Goal: Task Accomplishment & Management: Use online tool/utility

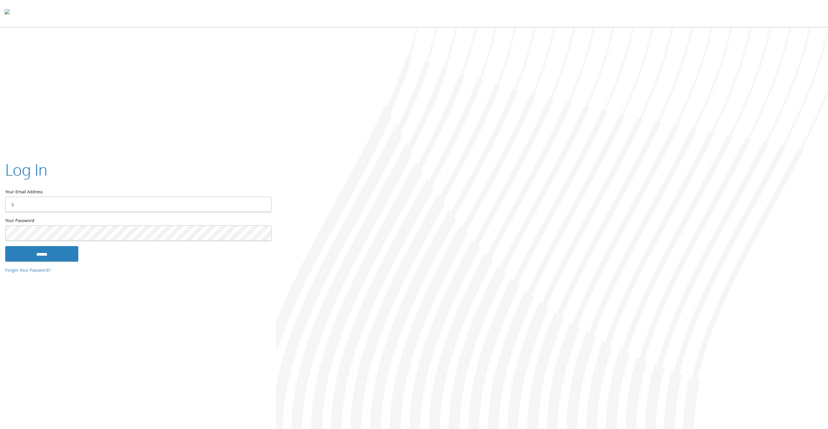
type input "**********"
click at [50, 252] on input "******" at bounding box center [41, 254] width 73 height 16
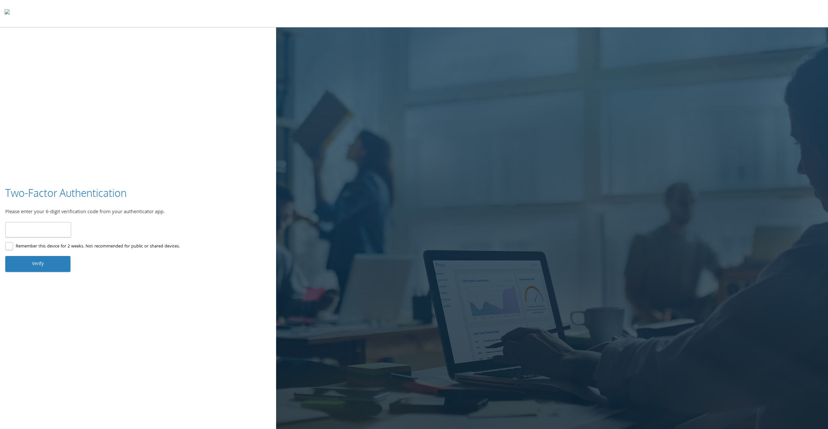
click at [52, 227] on input "number" at bounding box center [38, 229] width 66 height 15
type input "******"
